Goal: Use online tool/utility: Utilize a website feature to perform a specific function

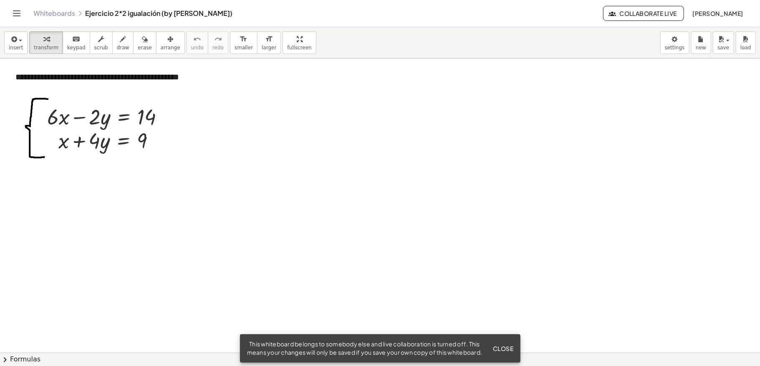
click at [233, 141] on div at bounding box center [380, 351] width 760 height 587
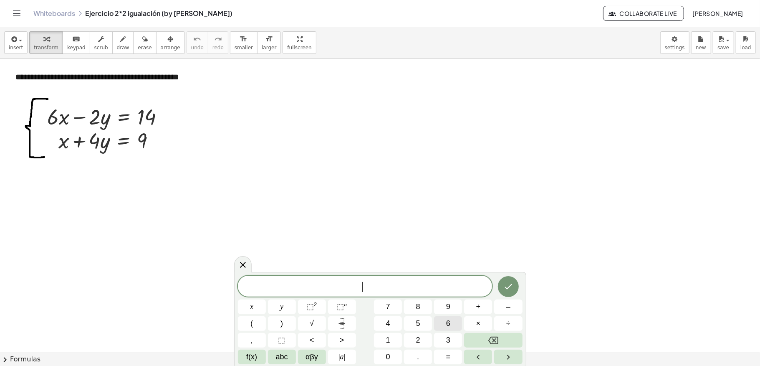
click at [453, 324] on button "6" at bounding box center [448, 323] width 28 height 15
click at [258, 305] on button "x" at bounding box center [252, 306] width 28 height 15
click at [511, 303] on button "–" at bounding box center [508, 306] width 28 height 15
click at [422, 340] on button "2" at bounding box center [418, 340] width 28 height 15
click at [450, 359] on span "=" at bounding box center [448, 356] width 5 height 11
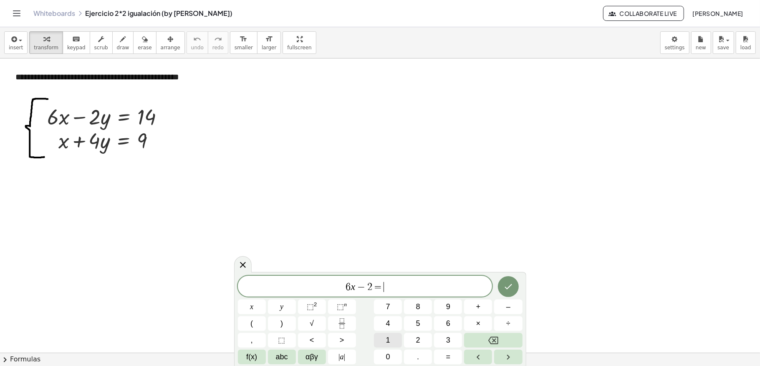
click at [388, 336] on span "1" at bounding box center [388, 339] width 4 height 11
click at [388, 321] on span "4" at bounding box center [388, 323] width 4 height 11
click at [514, 286] on button "Done" at bounding box center [508, 286] width 21 height 21
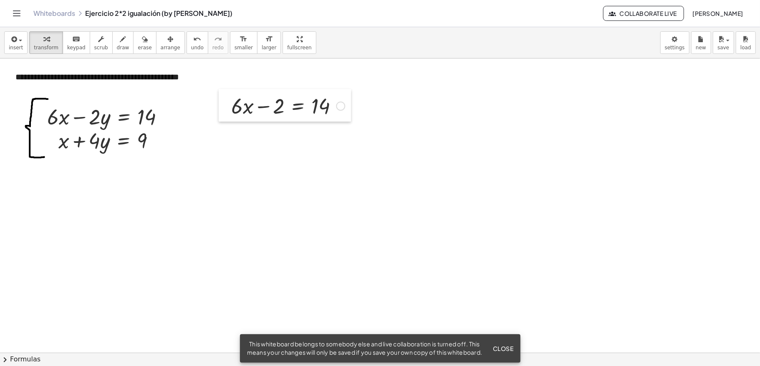
drag, startPoint x: 238, startPoint y: 161, endPoint x: 224, endPoint y: 111, distance: 52.5
click at [224, 111] on div at bounding box center [225, 105] width 13 height 33
drag, startPoint x: 277, startPoint y: 107, endPoint x: 354, endPoint y: 106, distance: 76.8
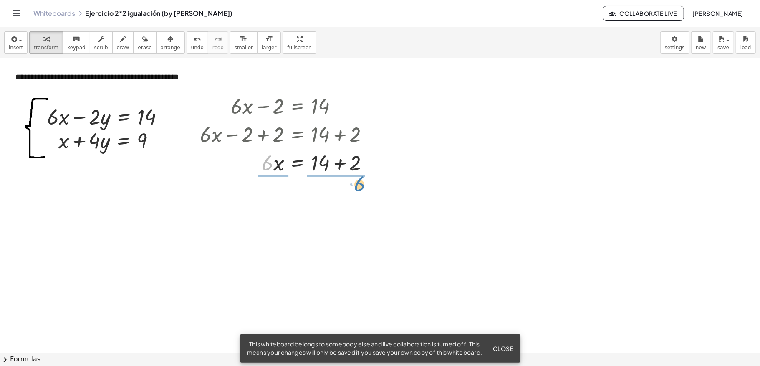
drag, startPoint x: 266, startPoint y: 165, endPoint x: 349, endPoint y: 191, distance: 87.0
drag, startPoint x: 268, startPoint y: 193, endPoint x: 271, endPoint y: 210, distance: 17.0
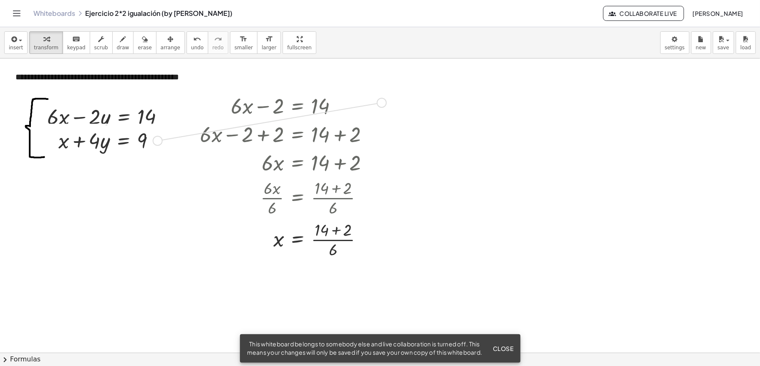
drag, startPoint x: 159, startPoint y: 141, endPoint x: 385, endPoint y: 106, distance: 229.0
click at [385, 106] on div "**********" at bounding box center [380, 351] width 760 height 587
drag, startPoint x: 156, startPoint y: 144, endPoint x: 397, endPoint y: 109, distance: 243.8
click at [397, 109] on div "**********" at bounding box center [380, 351] width 760 height 587
drag, startPoint x: 300, startPoint y: 105, endPoint x: 346, endPoint y: 113, distance: 46.9
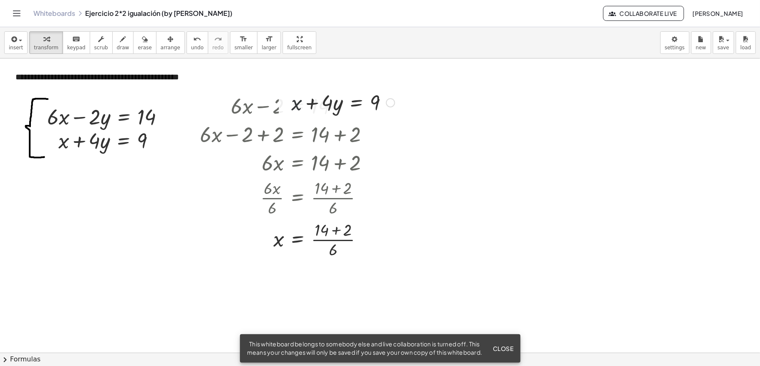
click at [346, 112] on div at bounding box center [343, 102] width 112 height 28
drag, startPoint x: 286, startPoint y: 104, endPoint x: 412, endPoint y: 102, distance: 125.2
click at [412, 102] on div at bounding box center [410, 97] width 13 height 33
drag, startPoint x: 459, startPoint y: 102, endPoint x: 423, endPoint y: 104, distance: 36.3
click at [425, 103] on div at bounding box center [468, 99] width 112 height 28
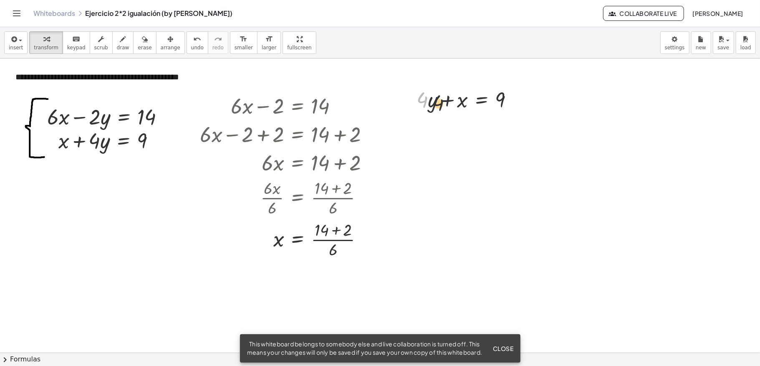
click at [461, 107] on div at bounding box center [468, 99] width 112 height 28
drag, startPoint x: 461, startPoint y: 104, endPoint x: 415, endPoint y: 104, distance: 45.9
click at [416, 101] on div "+ x + · 4 · y = 9 + x + x + · 4 · y = 9" at bounding box center [465, 99] width 122 height 33
click at [191, 45] on span "undo" at bounding box center [197, 48] width 13 height 6
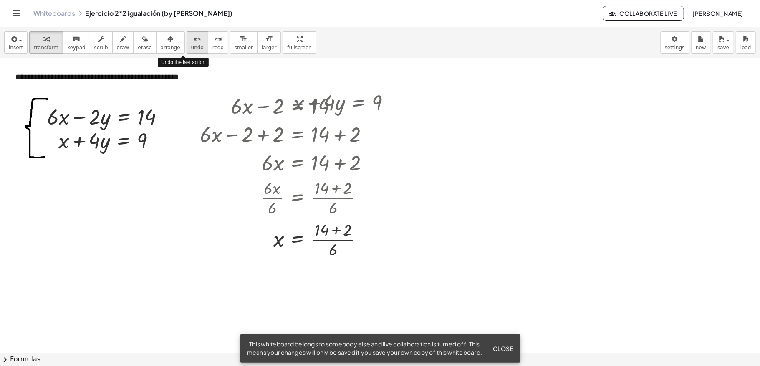
click at [191, 45] on span "undo" at bounding box center [197, 48] width 13 height 6
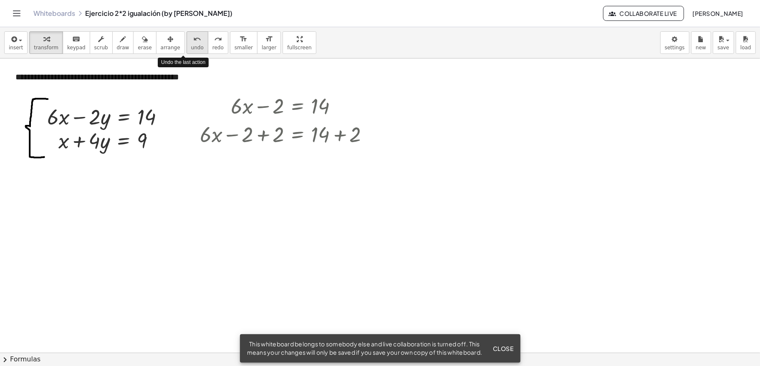
click at [191, 45] on span "undo" at bounding box center [197, 48] width 13 height 6
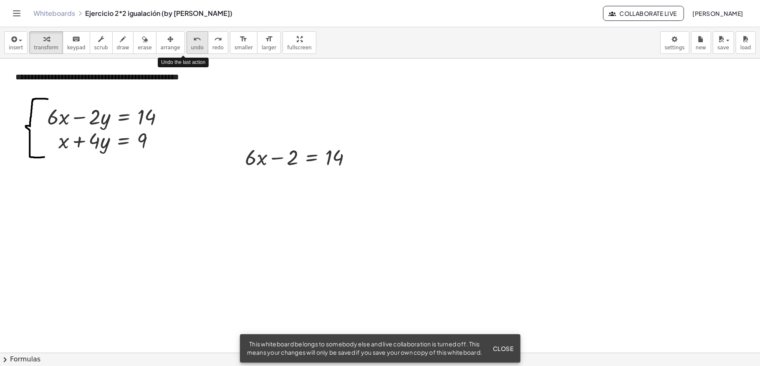
click at [191, 45] on span "undo" at bounding box center [197, 48] width 13 height 6
drag, startPoint x: 169, startPoint y: 115, endPoint x: 249, endPoint y: 94, distance: 82.8
click at [249, 94] on div "**********" at bounding box center [380, 351] width 760 height 587
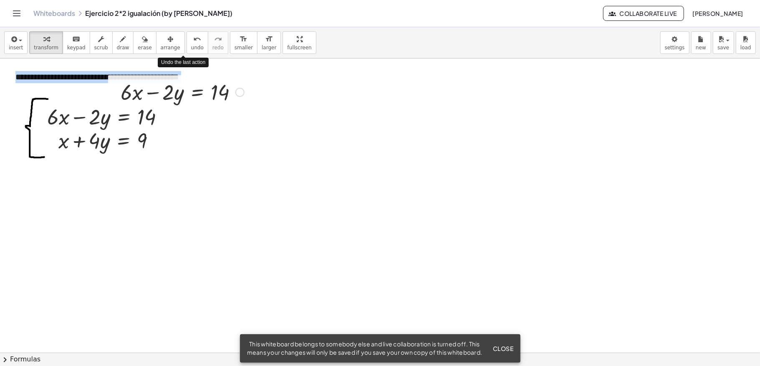
drag, startPoint x: 107, startPoint y: 92, endPoint x: 248, endPoint y: 121, distance: 143.2
click at [210, 107] on div "**********" at bounding box center [380, 351] width 760 height 587
click at [238, 121] on div at bounding box center [380, 351] width 760 height 587
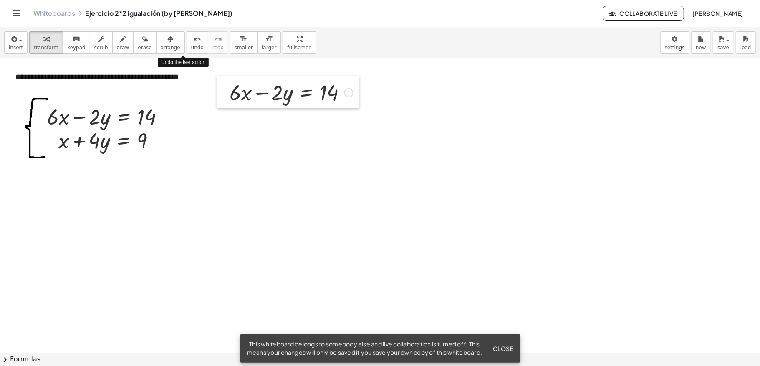
drag, startPoint x: 115, startPoint y: 88, endPoint x: 224, endPoint y: 89, distance: 109.0
click at [224, 89] on div at bounding box center [223, 92] width 13 height 33
click at [276, 94] on div at bounding box center [291, 92] width 132 height 28
drag, startPoint x: 284, startPoint y: 101, endPoint x: 287, endPoint y: 114, distance: 14.2
click at [289, 117] on div "**********" at bounding box center [380, 351] width 760 height 587
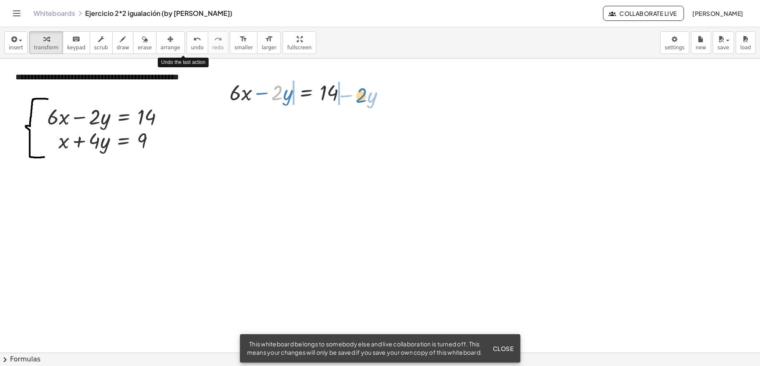
drag, startPoint x: 277, startPoint y: 94, endPoint x: 361, endPoint y: 97, distance: 84.4
click at [262, 94] on div at bounding box center [291, 92] width 213 height 28
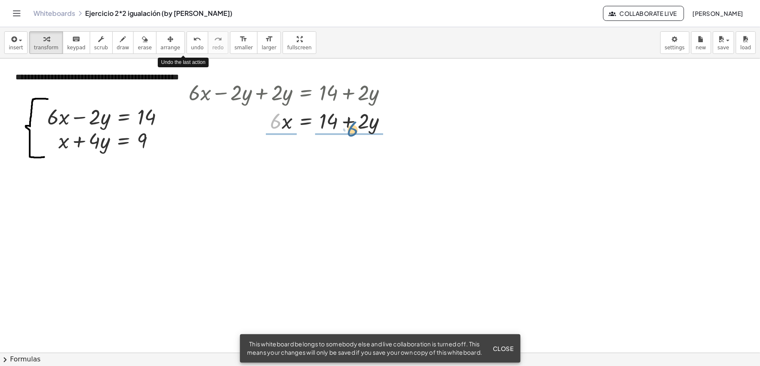
drag, startPoint x: 276, startPoint y: 129, endPoint x: 369, endPoint y: 139, distance: 94.0
click at [369, 137] on div "+ · 6 · x − · 2 · y = 14 + · 6 · x − · 2 · y + · 2 · y = + 14 + · 2 · y + · 6 ·…" at bounding box center [288, 106] width 224 height 61
drag, startPoint x: 276, startPoint y: 142, endPoint x: 277, endPoint y: 174, distance: 32.6
click at [277, 174] on div at bounding box center [291, 155] width 213 height 42
drag, startPoint x: 279, startPoint y: 165, endPoint x: 274, endPoint y: 154, distance: 11.8
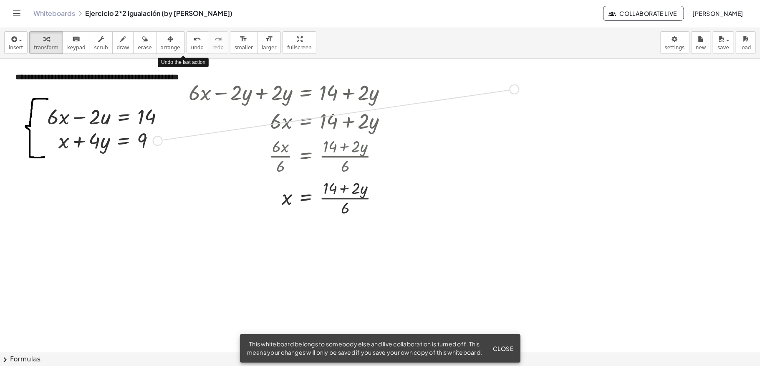
drag, startPoint x: 156, startPoint y: 141, endPoint x: 515, endPoint y: 91, distance: 362.9
click at [515, 91] on div "**********" at bounding box center [380, 351] width 760 height 587
drag, startPoint x: 446, startPoint y: 87, endPoint x: 528, endPoint y: 85, distance: 81.4
click at [432, 87] on div at bounding box center [460, 85] width 193 height 28
